Goal: Find specific page/section: Find specific page/section

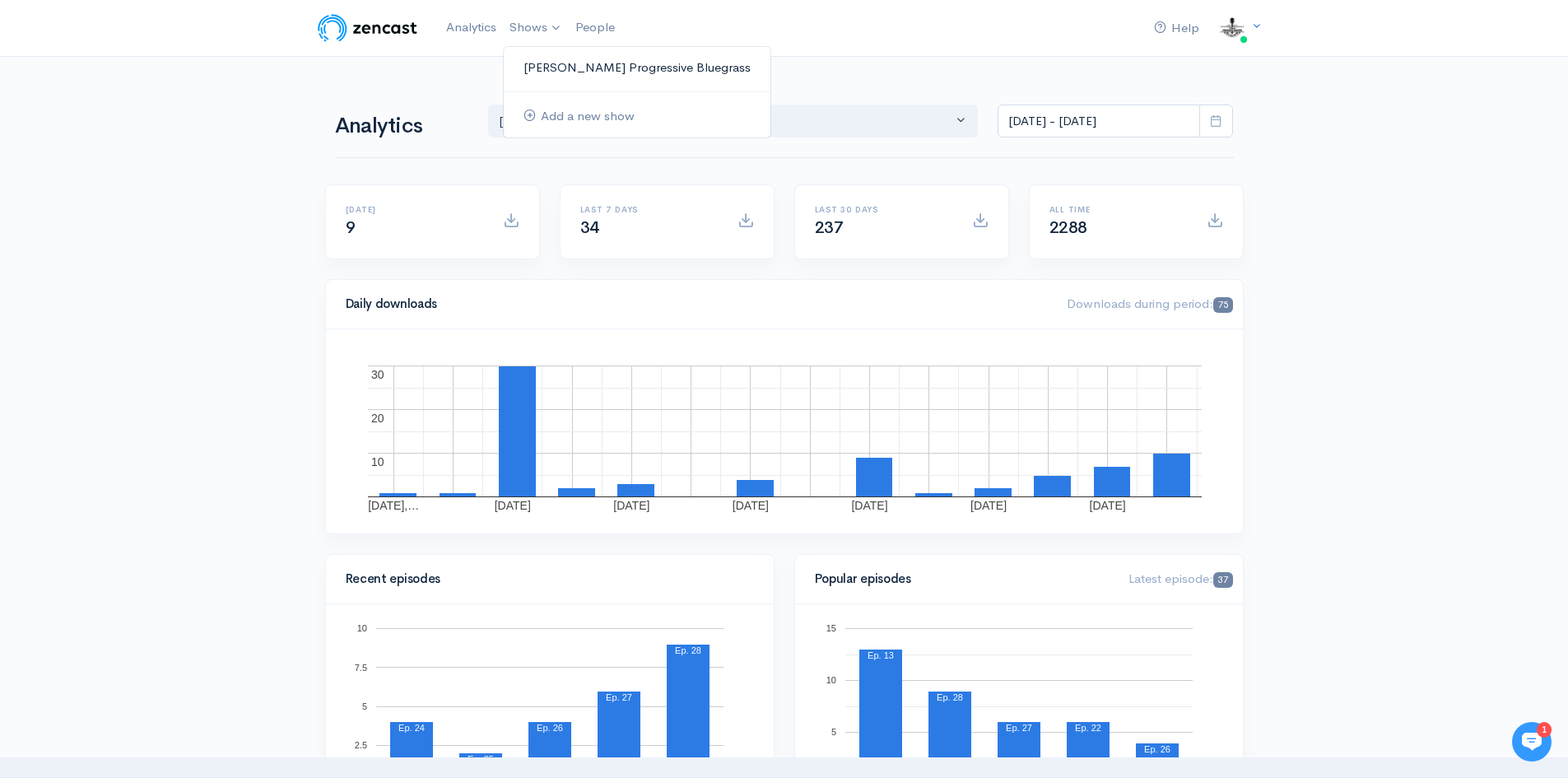
click at [587, 68] on link "[PERSON_NAME] Progressive Bluegrass" at bounding box center [637, 67] width 266 height 29
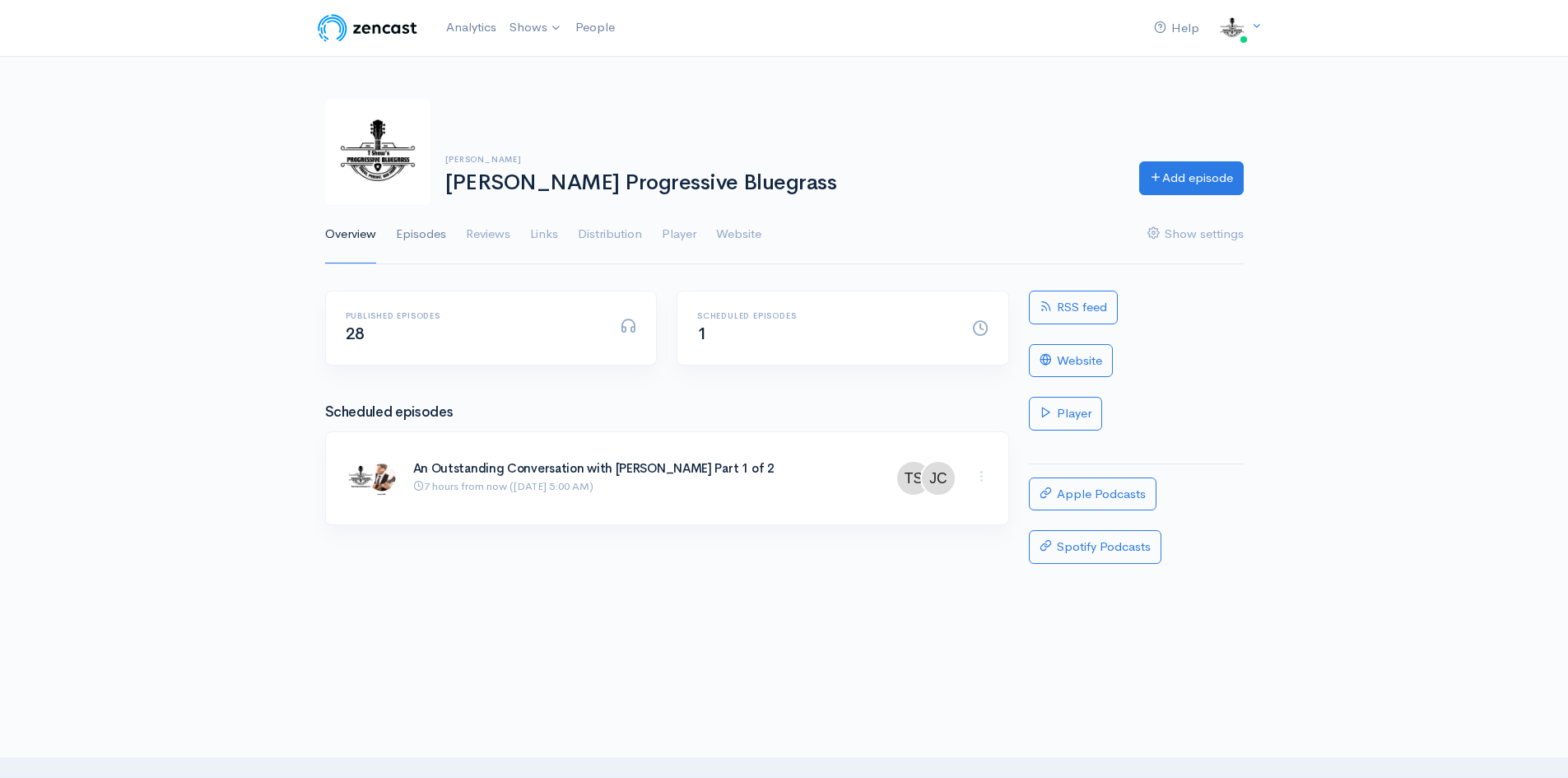
click at [410, 233] on link "Episodes" at bounding box center [421, 235] width 50 height 59
